Goal: Find specific page/section: Find specific page/section

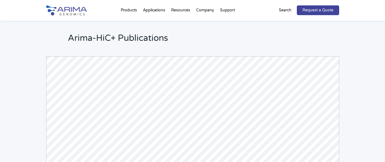
scroll to position [1272, 0]
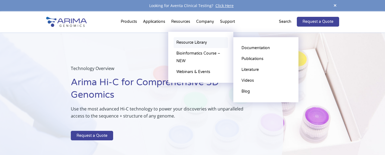
click at [196, 42] on link "Resource Library" at bounding box center [201, 42] width 54 height 11
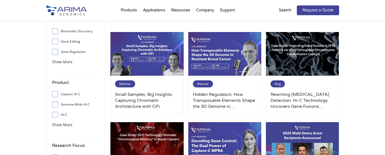
click at [54, 103] on input "Genome-Wide Hi-C" at bounding box center [55, 105] width 4 height 4
checkbox input "true"
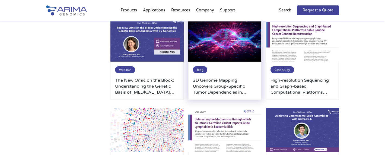
scroll to position [241, 0]
